Goal: Transaction & Acquisition: Purchase product/service

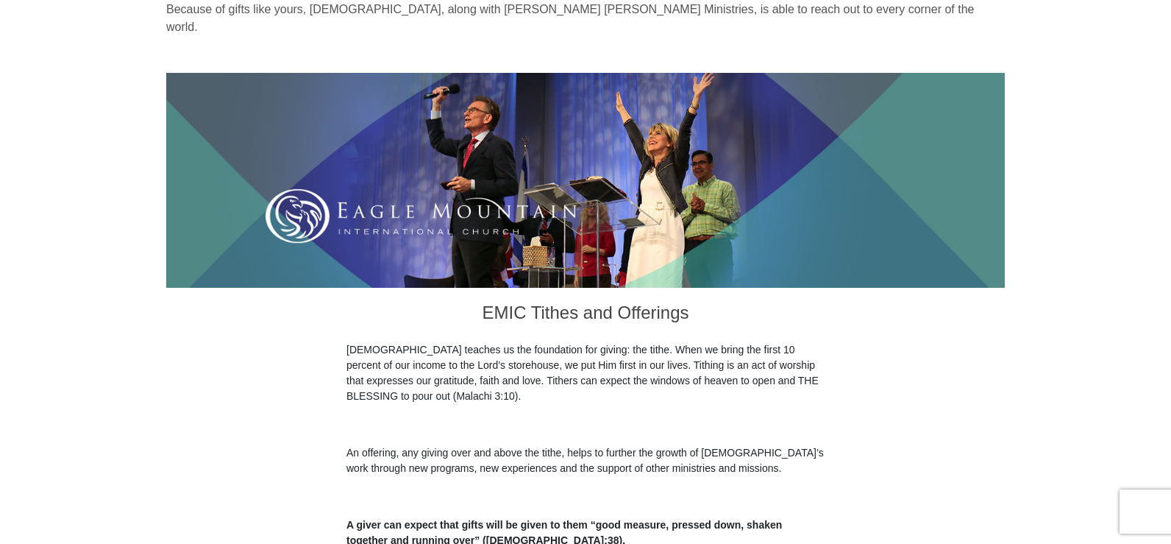
scroll to position [157, 0]
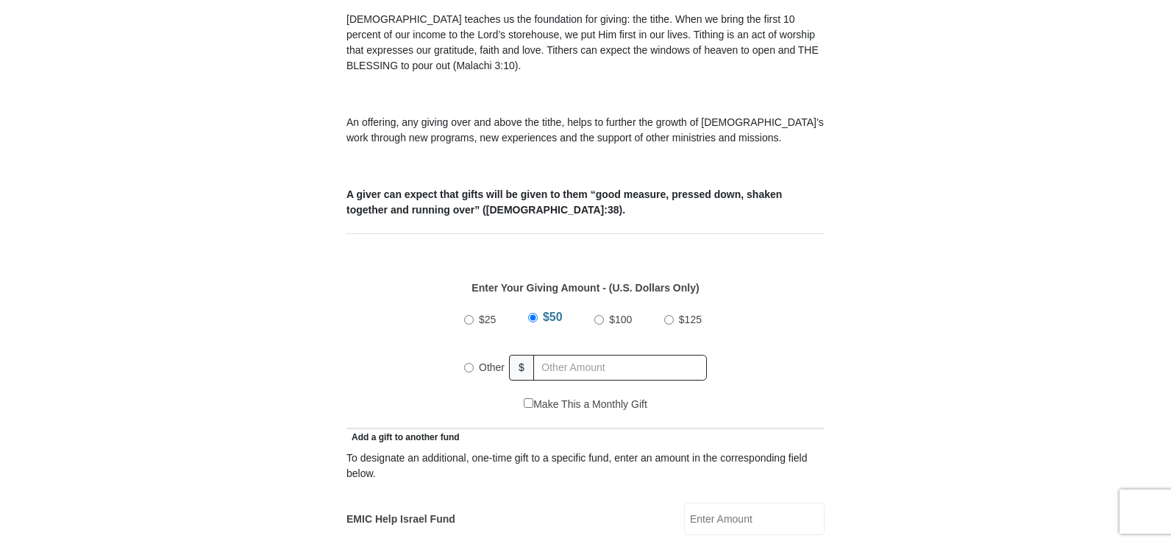
scroll to position [459, 0]
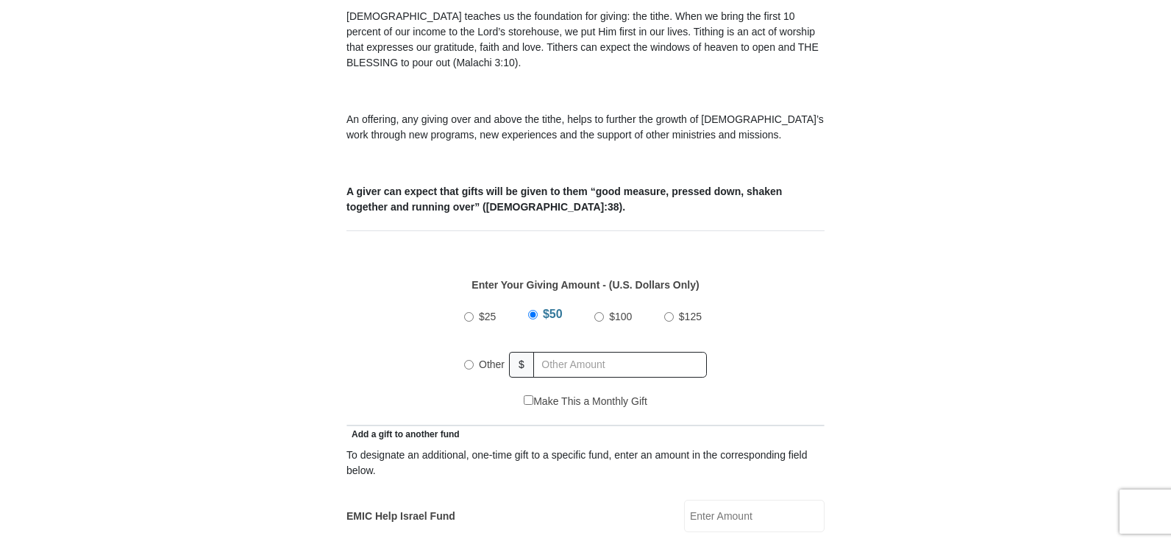
click at [471, 352] on div "Other" at bounding box center [487, 364] width 46 height 32
click at [471, 360] on input "Other" at bounding box center [469, 365] width 10 height 10
radio input "true"
type input "40.00"
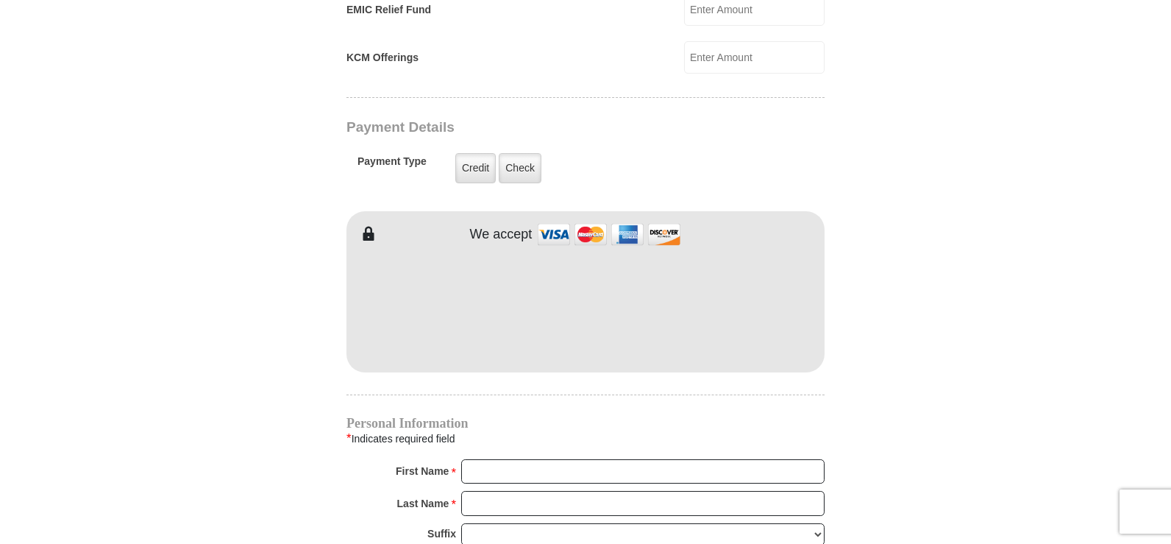
scroll to position [1116, 0]
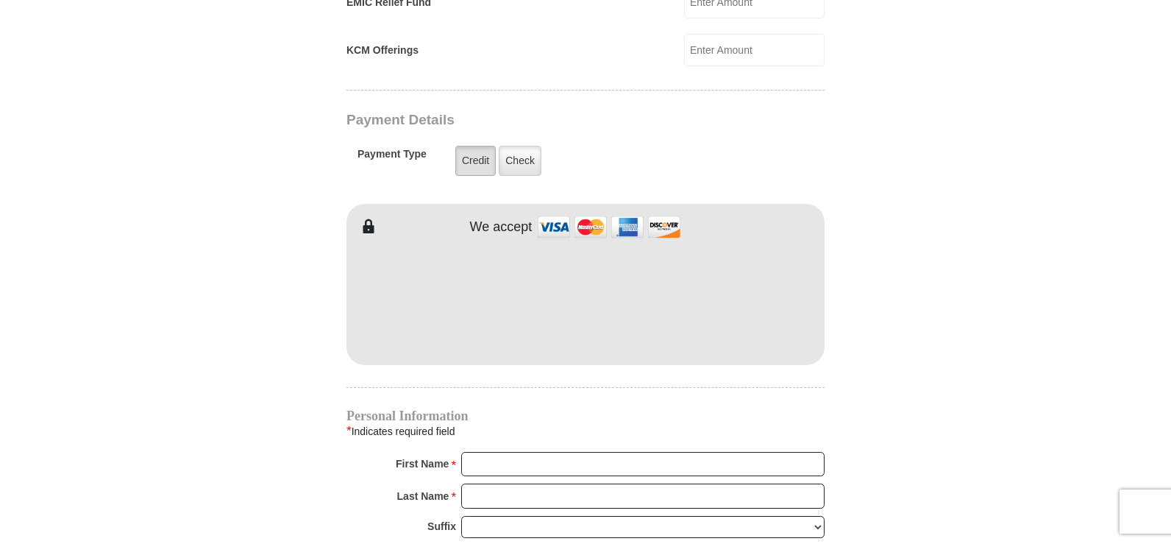
click at [481, 148] on label "Credit" at bounding box center [475, 161] width 40 height 30
click at [0, 0] on input "Credit" at bounding box center [0, 0] width 0 height 0
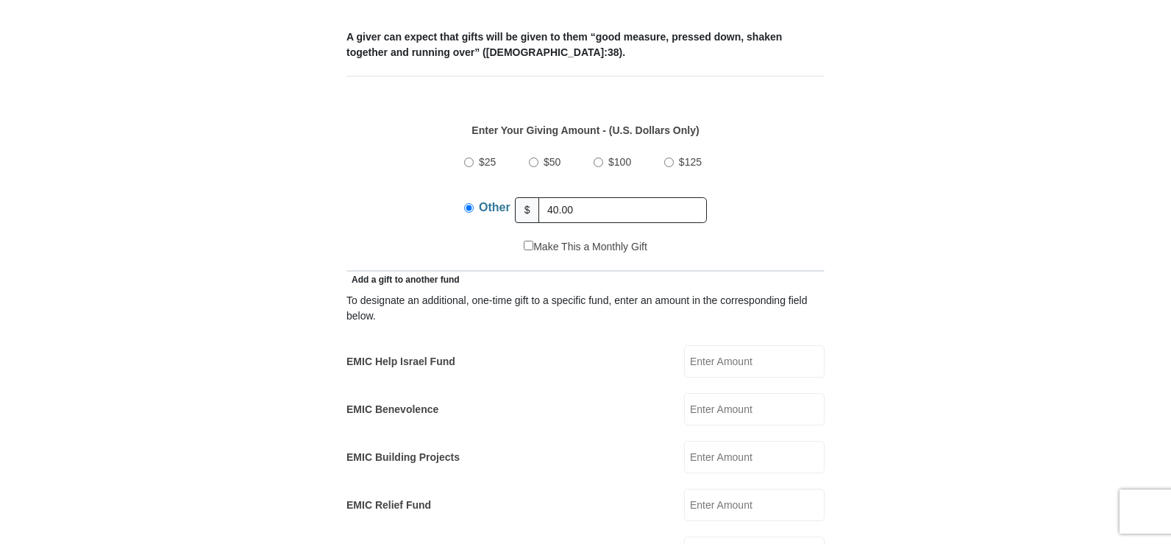
scroll to position [776, 0]
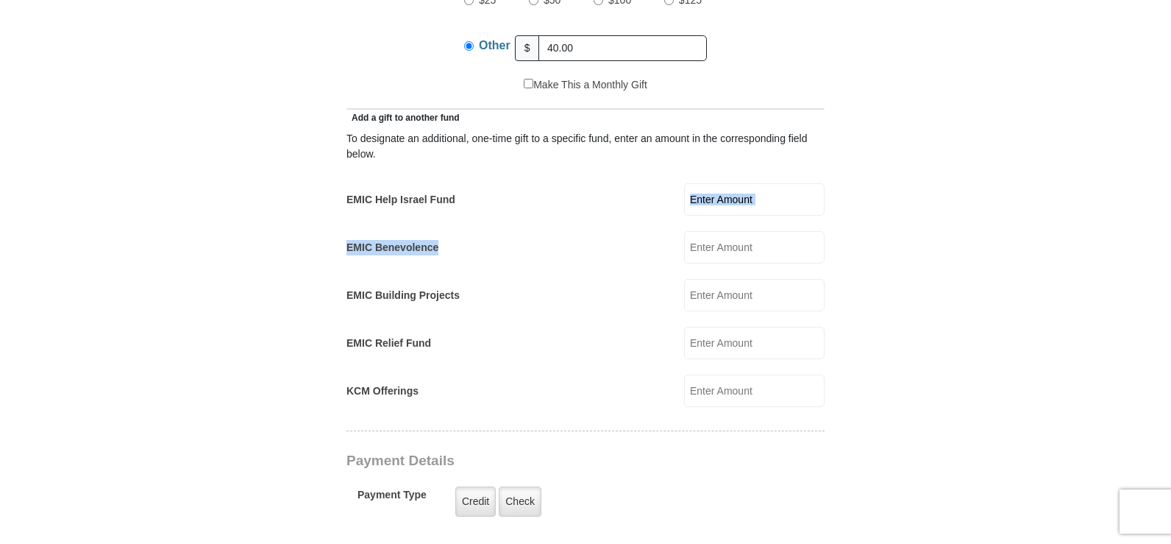
drag, startPoint x: 1148, startPoint y: 203, endPoint x: 1148, endPoint y: 220, distance: 16.9
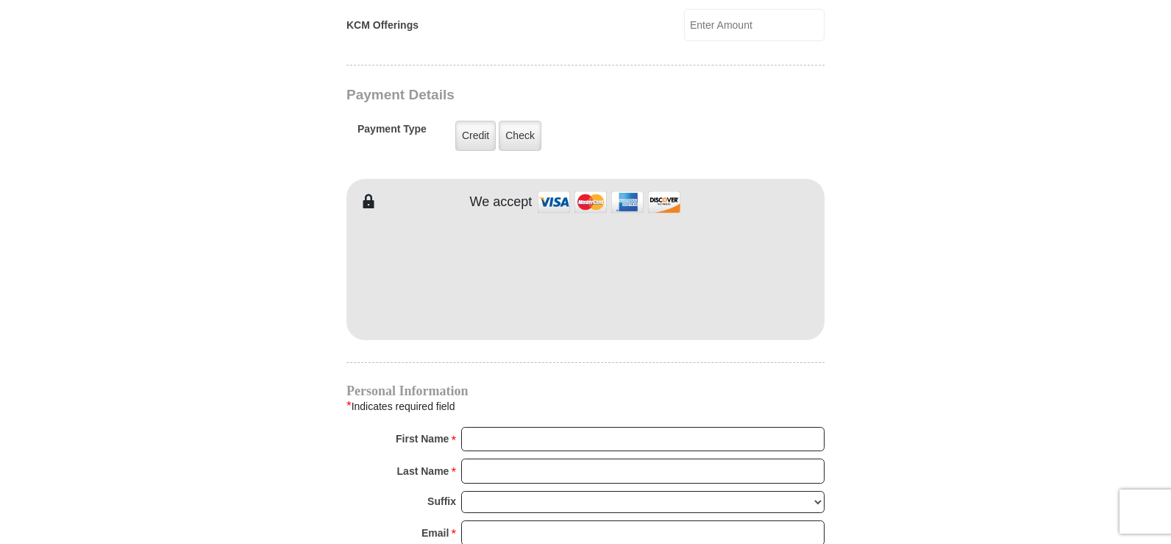
scroll to position [1170, 0]
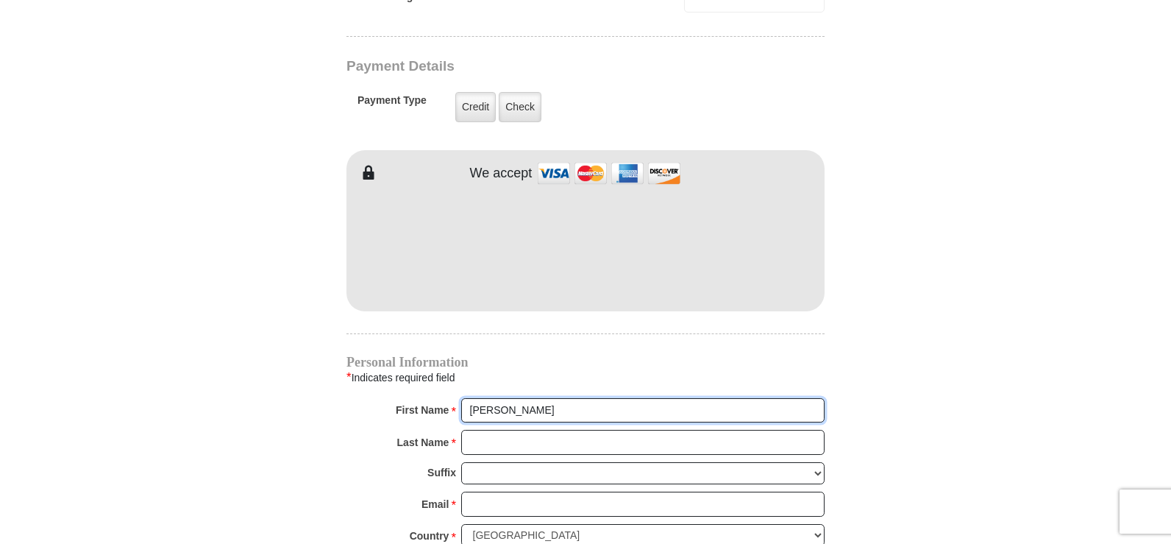
type input "[PERSON_NAME]"
type input "[EMAIL_ADDRESS][DOMAIN_NAME]"
type input "416 Legends Dr"
type input "[GEOGRAPHIC_DATA]"
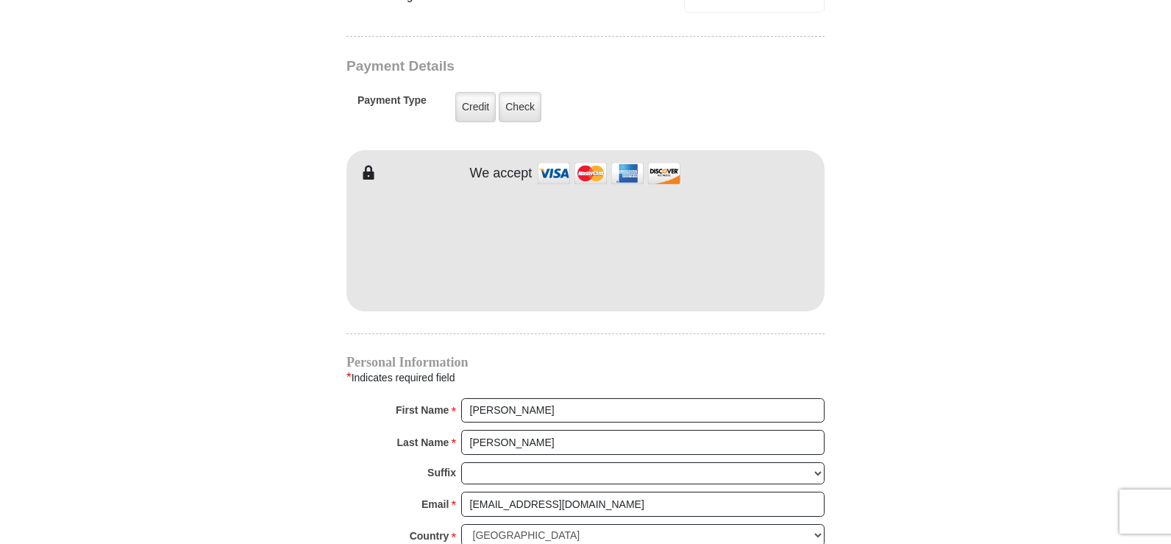
select select "[GEOGRAPHIC_DATA]"
type input "75057-4176"
type input "9725678866"
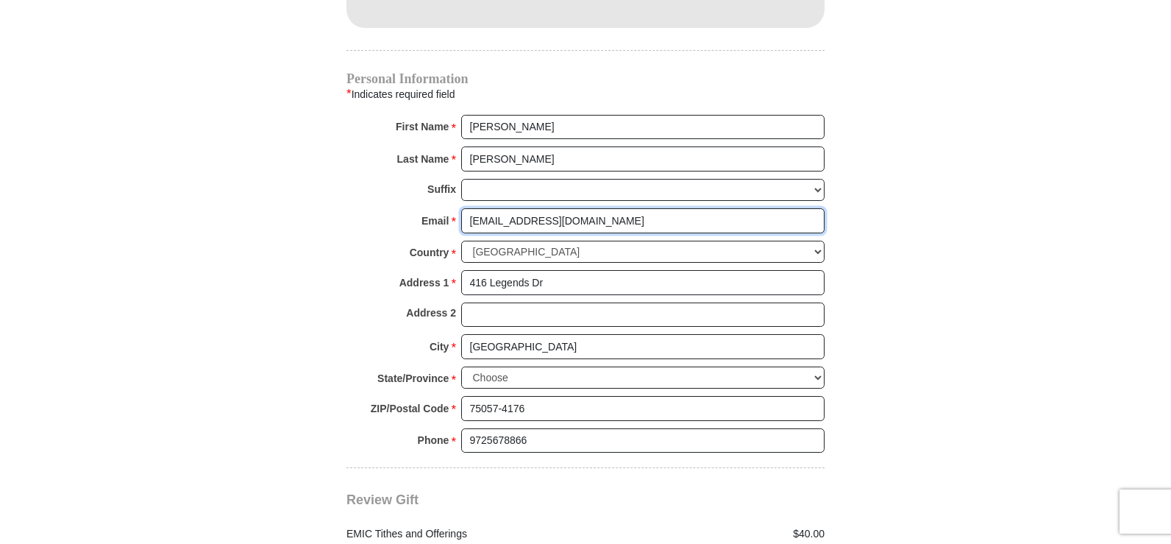
scroll to position [1468, 0]
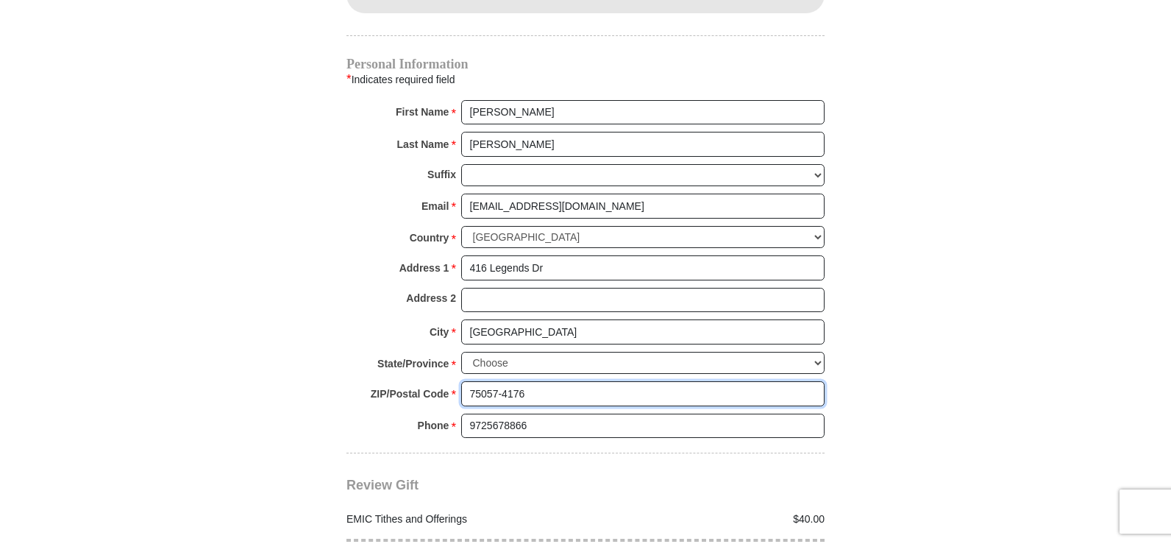
click at [542, 381] on input "75057-4176" at bounding box center [642, 393] width 363 height 25
type input "75057"
click at [489, 470] on div "Review Gift Your monthly donation will start on the first occurrence on your se…" at bounding box center [586, 511] width 478 height 116
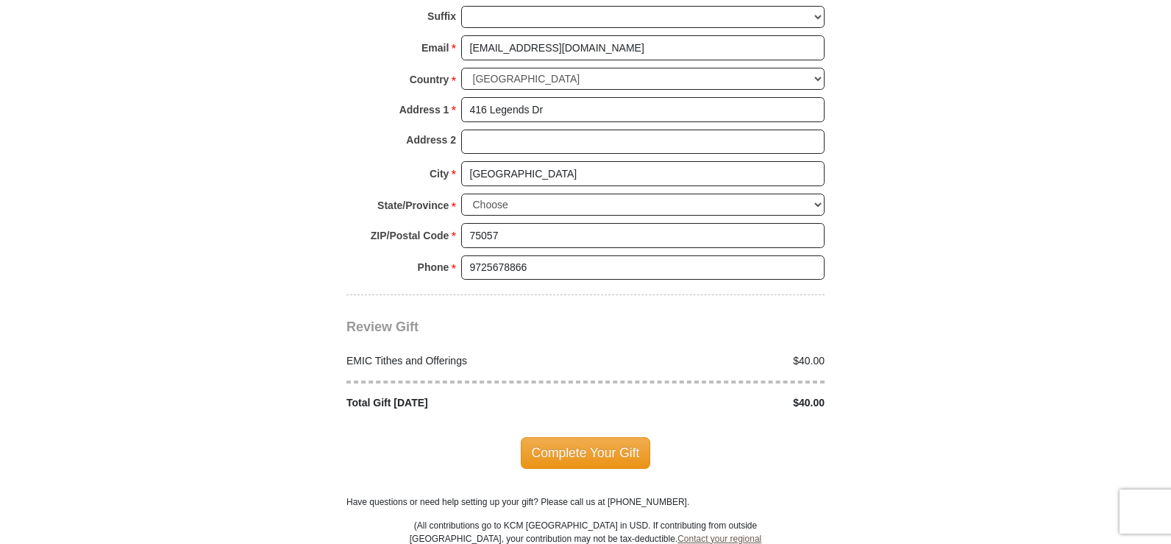
scroll to position [1618, 0]
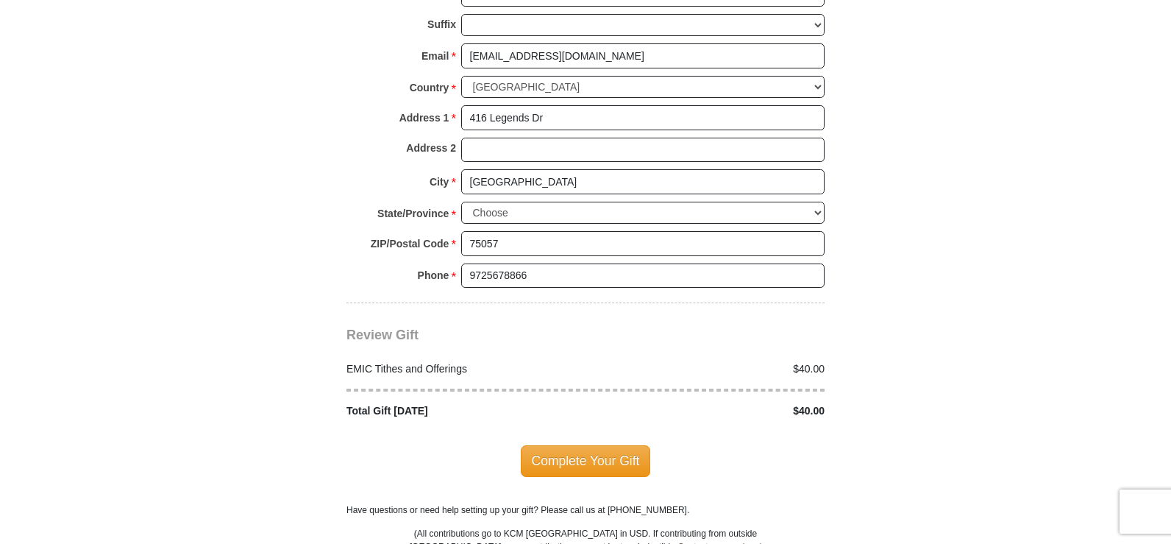
click at [551, 445] on span "Complete Your Gift" at bounding box center [586, 460] width 130 height 31
click at [0, 0] on div at bounding box center [0, 0] width 0 height 0
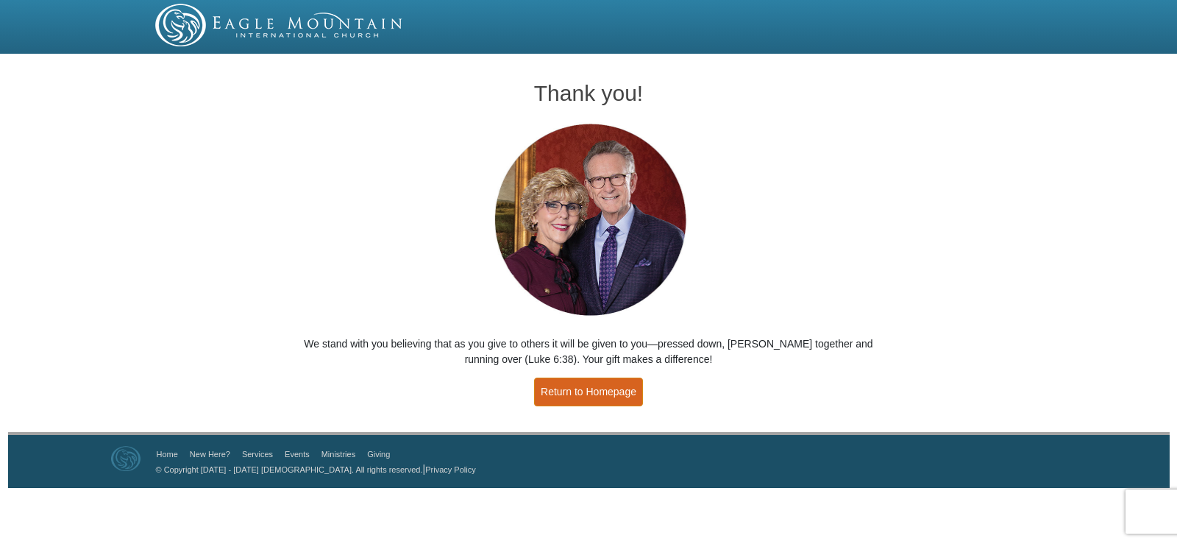
click at [569, 384] on link "Return to Homepage" at bounding box center [588, 391] width 109 height 29
